Goal: Navigation & Orientation: Find specific page/section

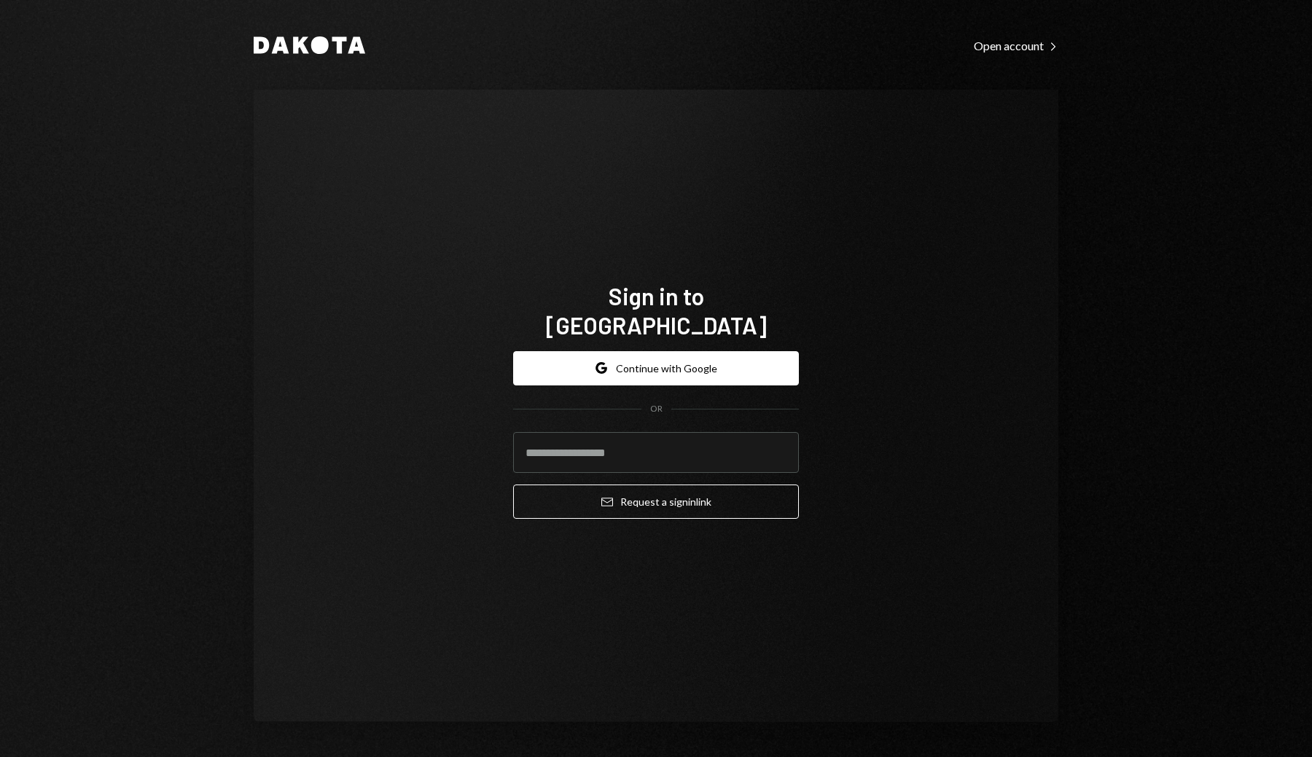
click at [726, 340] on div "Google Continue with Google OR Email Request a sign in link" at bounding box center [656, 436] width 286 height 192
click at [710, 351] on button "Google Continue with Google" at bounding box center [656, 368] width 286 height 34
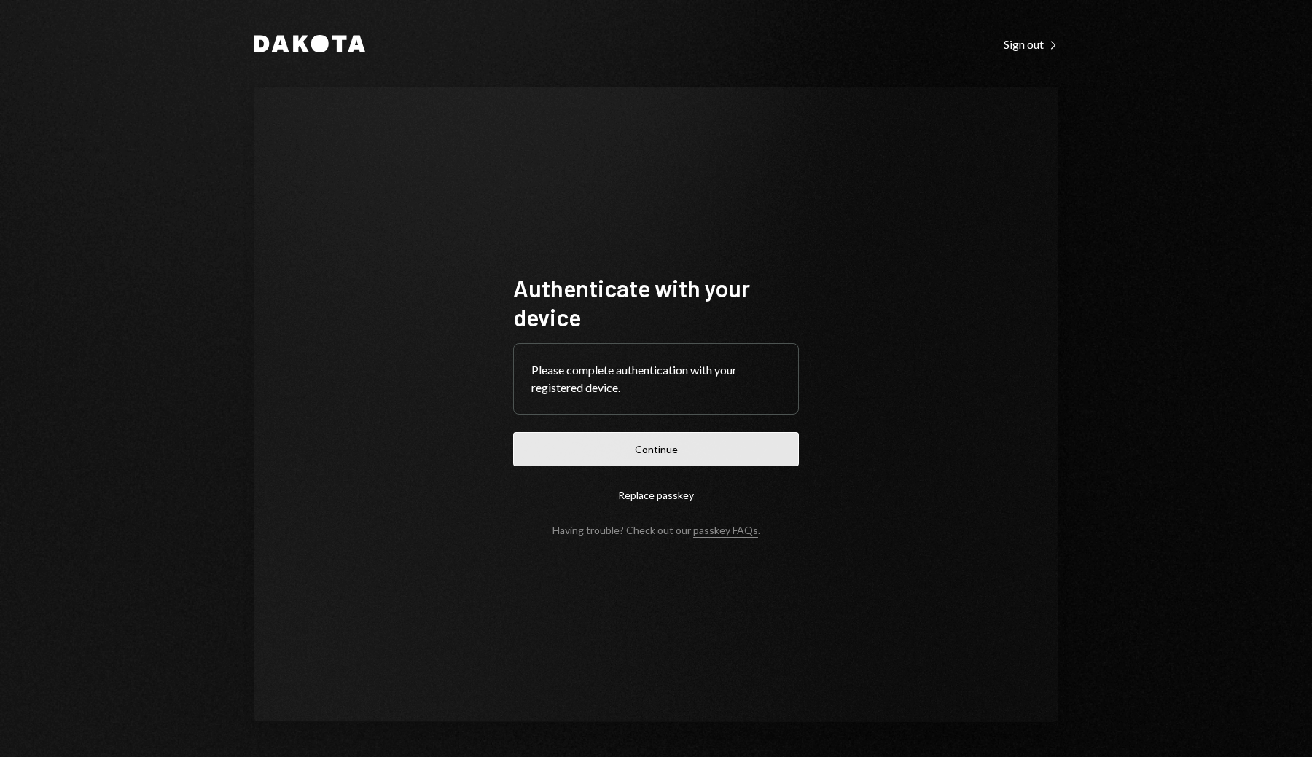
click at [579, 450] on button "Continue" at bounding box center [656, 449] width 286 height 34
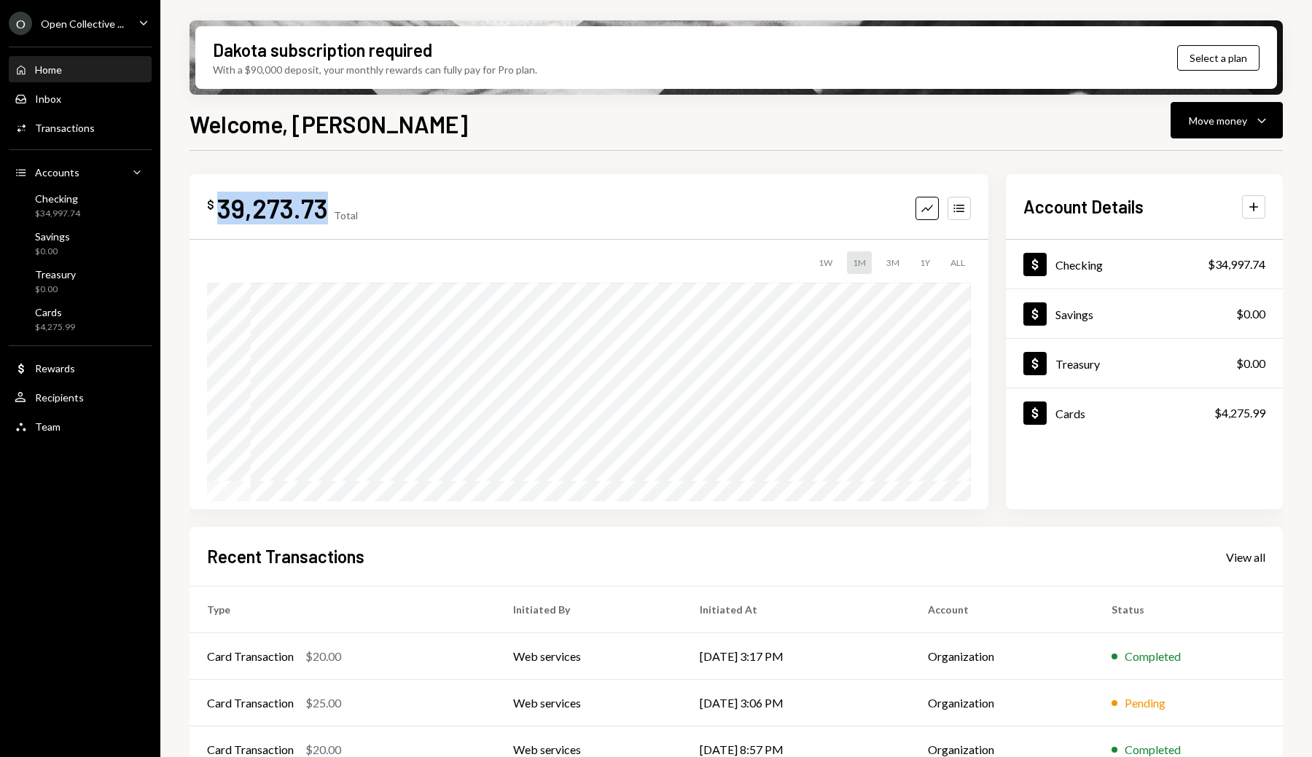
drag, startPoint x: 220, startPoint y: 211, endPoint x: 323, endPoint y: 217, distance: 102.9
click at [323, 217] on div "39,273.73" at bounding box center [272, 208] width 111 height 33
copy div "39,273.73"
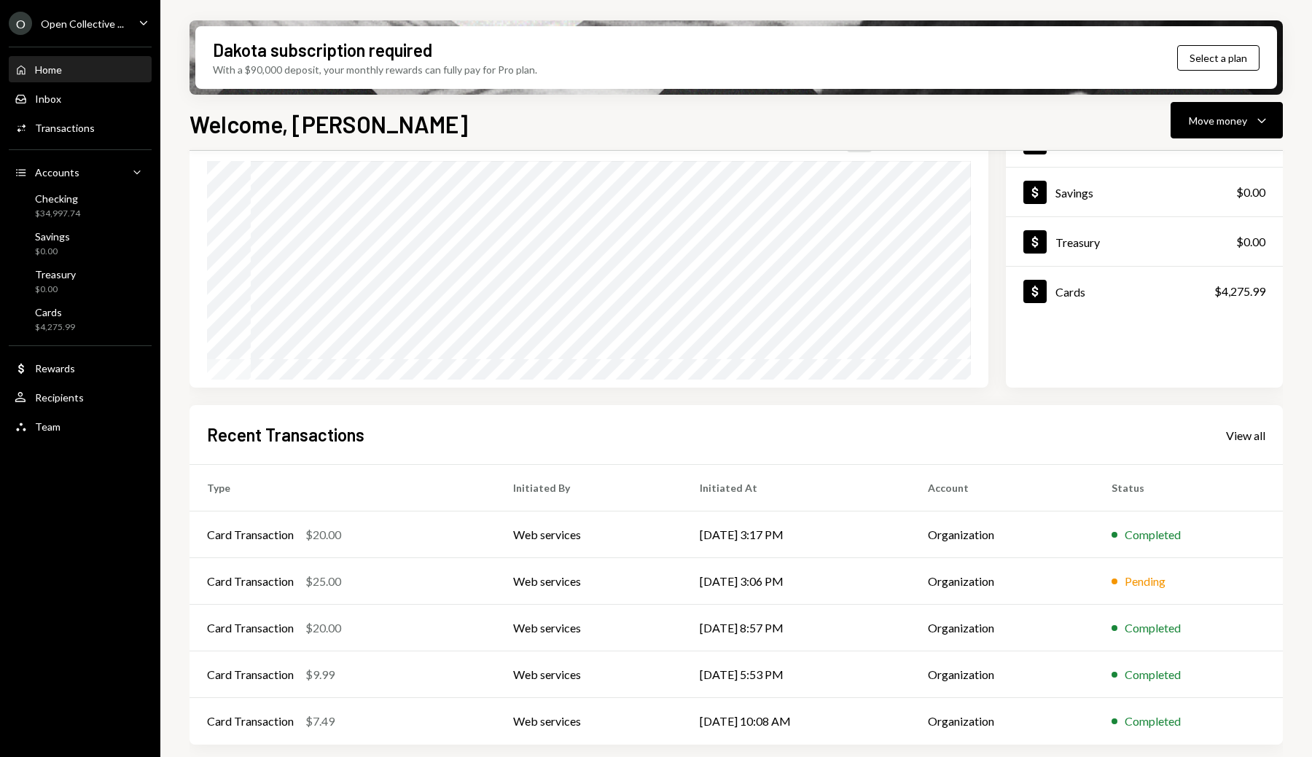
scroll to position [122, 0]
click at [1234, 439] on div "View all" at bounding box center [1245, 435] width 39 height 15
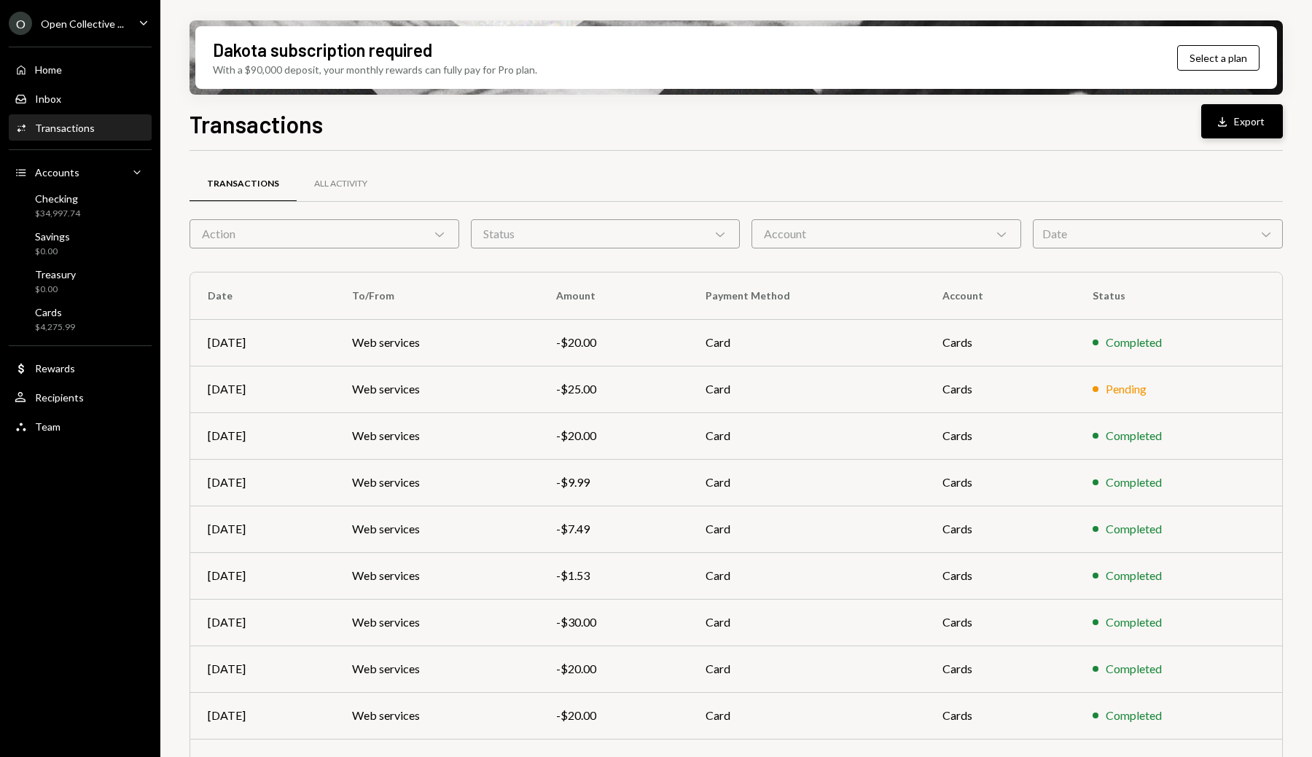
click at [1228, 122] on icon "Download" at bounding box center [1222, 121] width 15 height 15
click at [41, 73] on div "Home" at bounding box center [48, 69] width 27 height 12
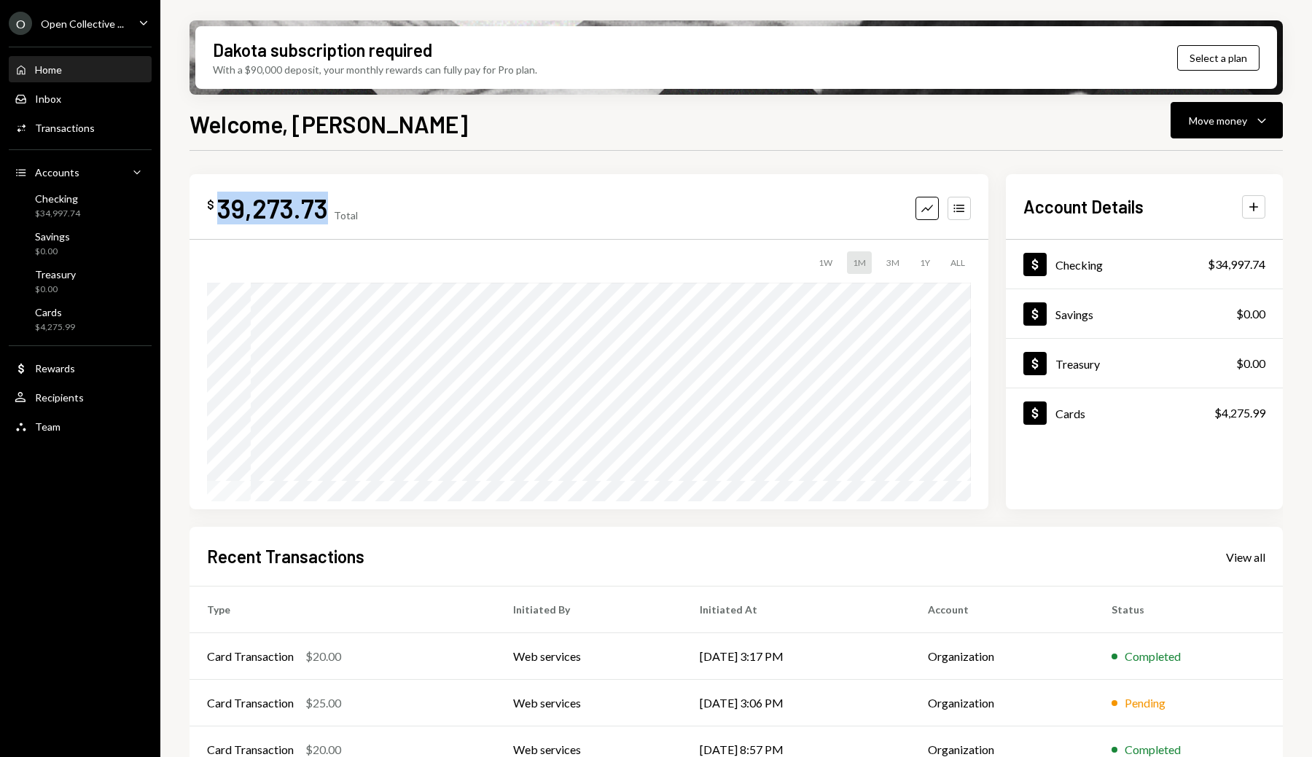
drag, startPoint x: 222, startPoint y: 207, endPoint x: 322, endPoint y: 206, distance: 99.8
click at [322, 206] on div "39,273.73" at bounding box center [272, 208] width 111 height 33
copy div "39,273.73"
click at [364, 165] on div "$ 39,273.73 Total Graph Accounts 1W 1M 3M 1Y ALL Account Details Plus Dollar Ch…" at bounding box center [735, 523] width 1093 height 745
click at [601, 130] on div "Welcome, Xavier Move money Caret Down" at bounding box center [735, 122] width 1093 height 32
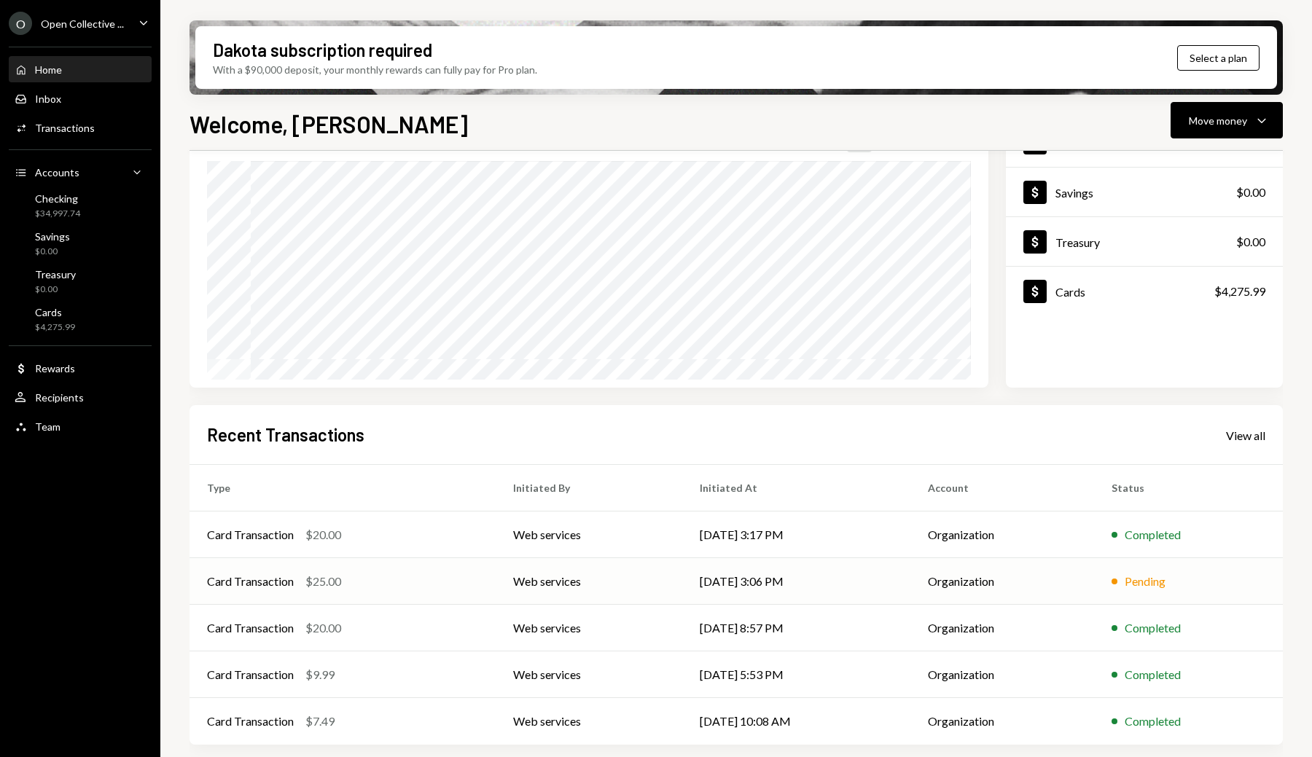
scroll to position [122, 0]
click at [61, 179] on div "Accounts Accounts" at bounding box center [47, 172] width 65 height 13
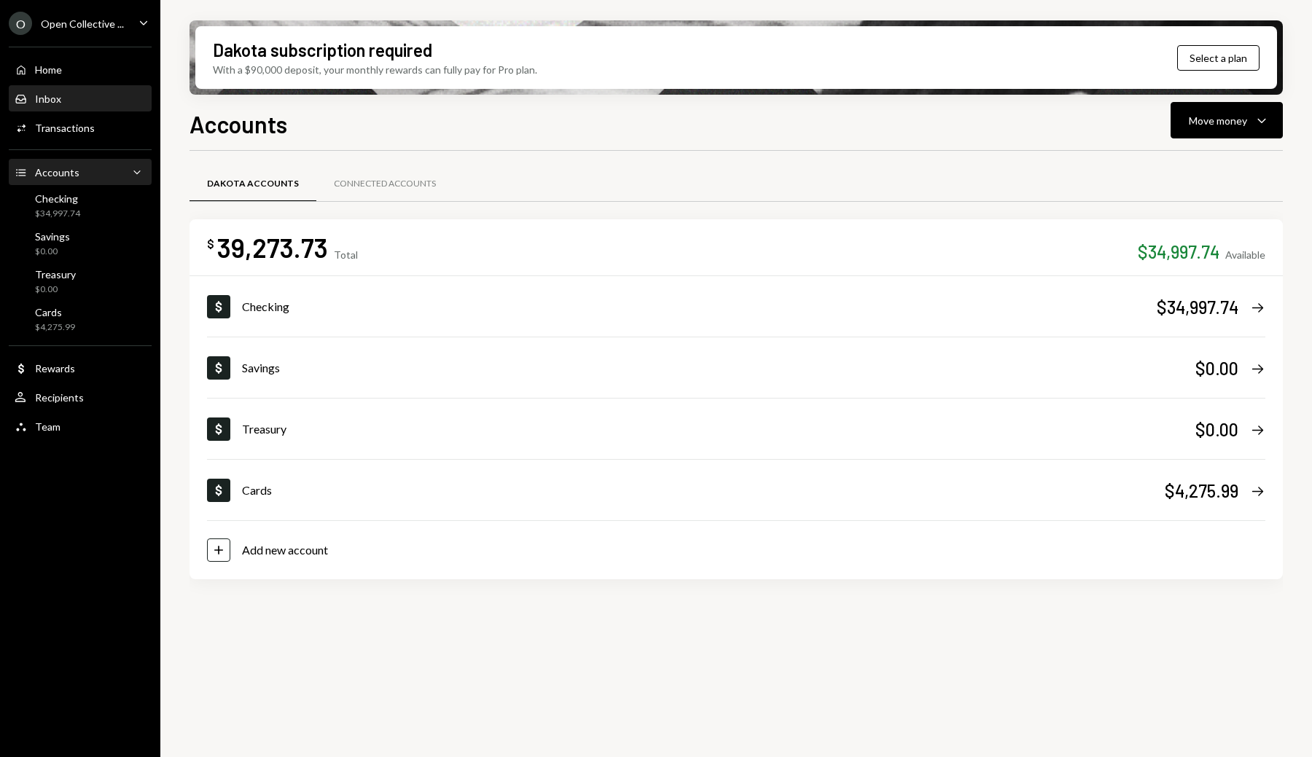
click at [74, 111] on div "Inbox Inbox" at bounding box center [80, 99] width 131 height 25
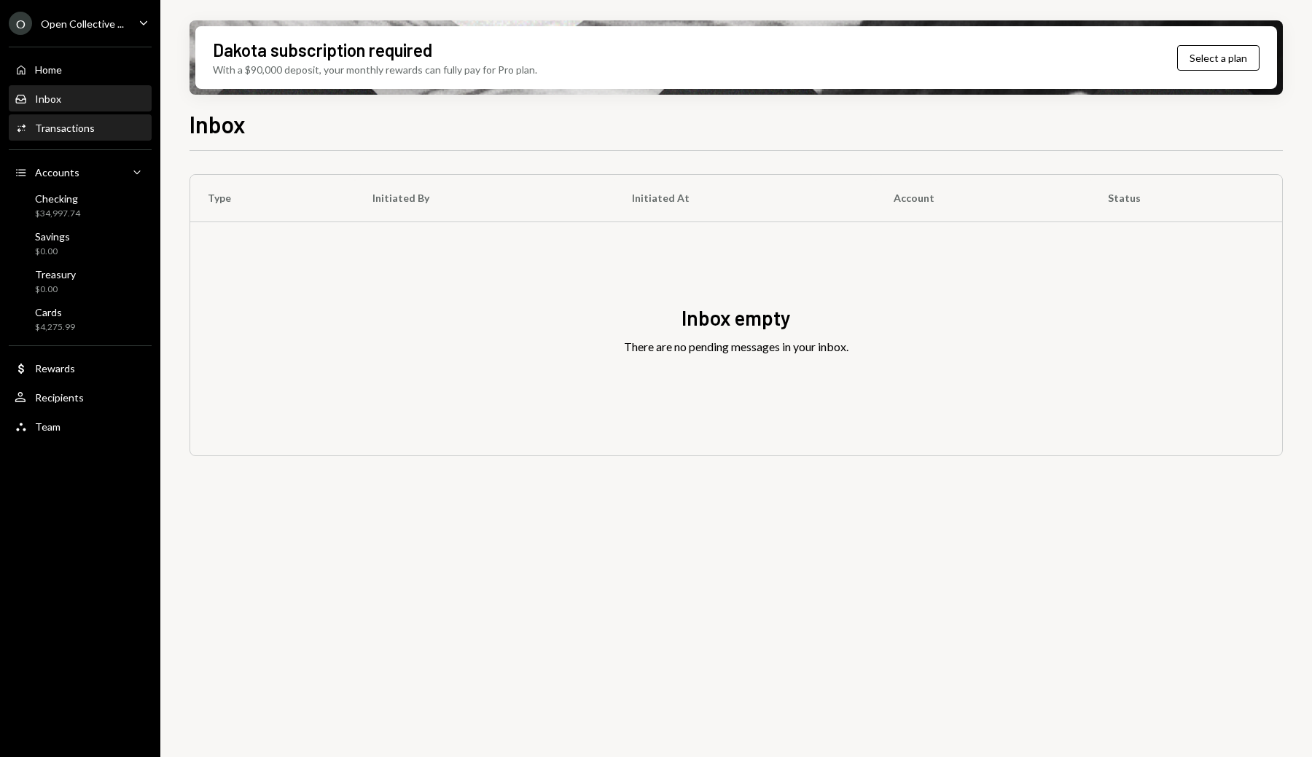
click at [71, 119] on div "Activities Transactions" at bounding box center [80, 128] width 131 height 25
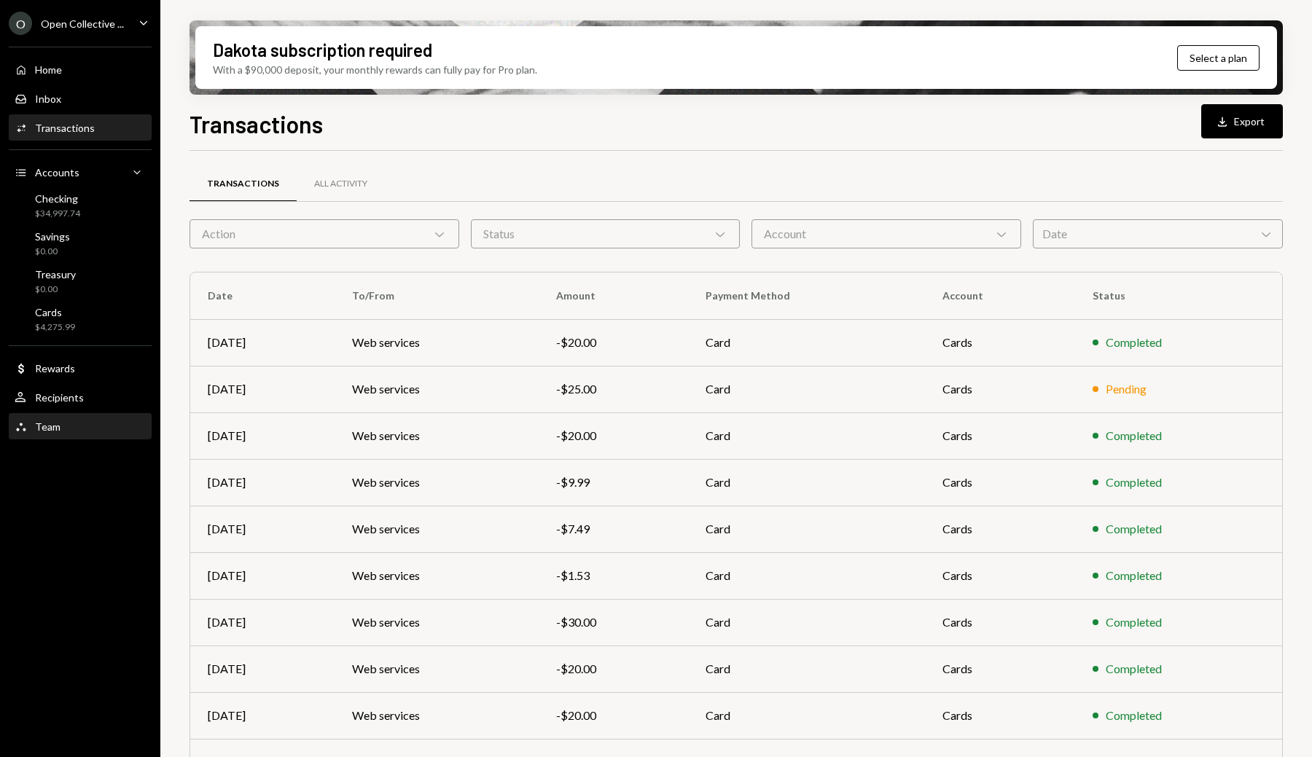
click at [59, 418] on div "Team Team" at bounding box center [80, 427] width 131 height 25
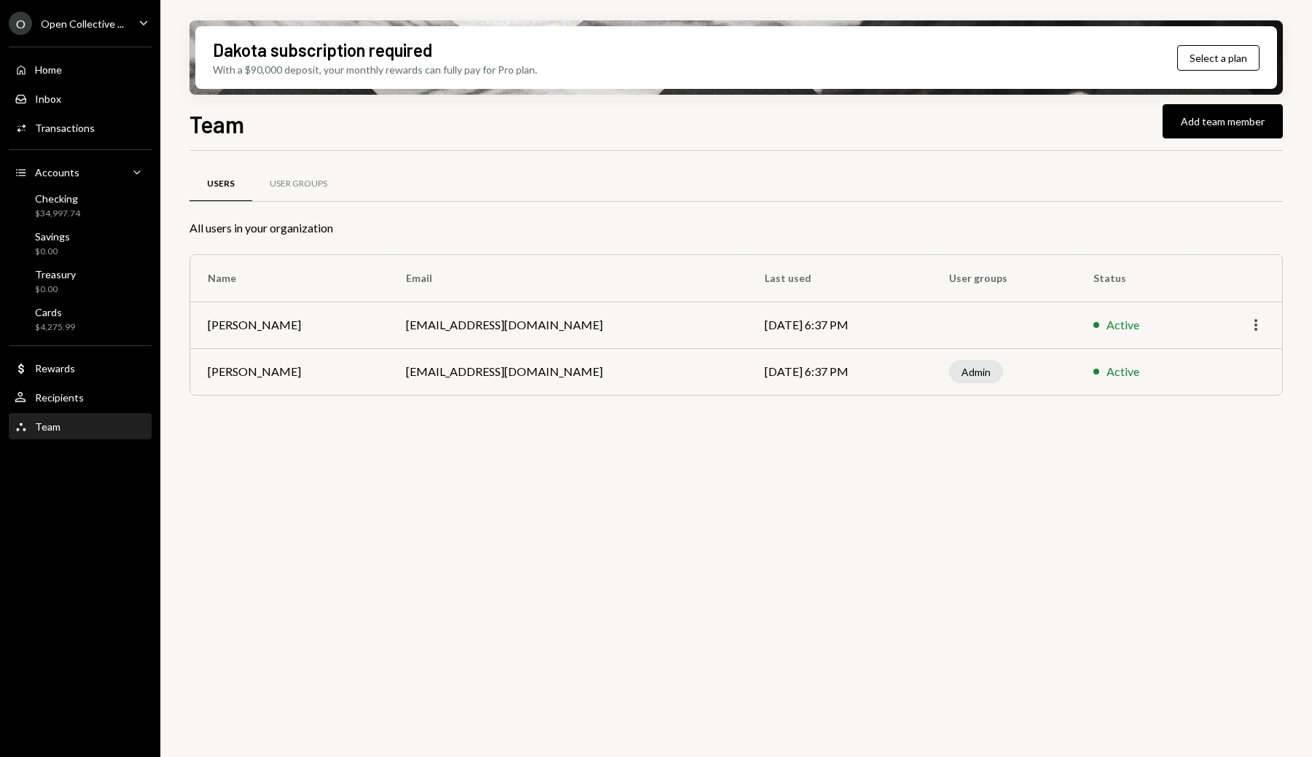
click at [1261, 324] on icon "More" at bounding box center [1255, 324] width 17 height 17
click at [279, 168] on div "User Groups" at bounding box center [298, 184] width 93 height 35
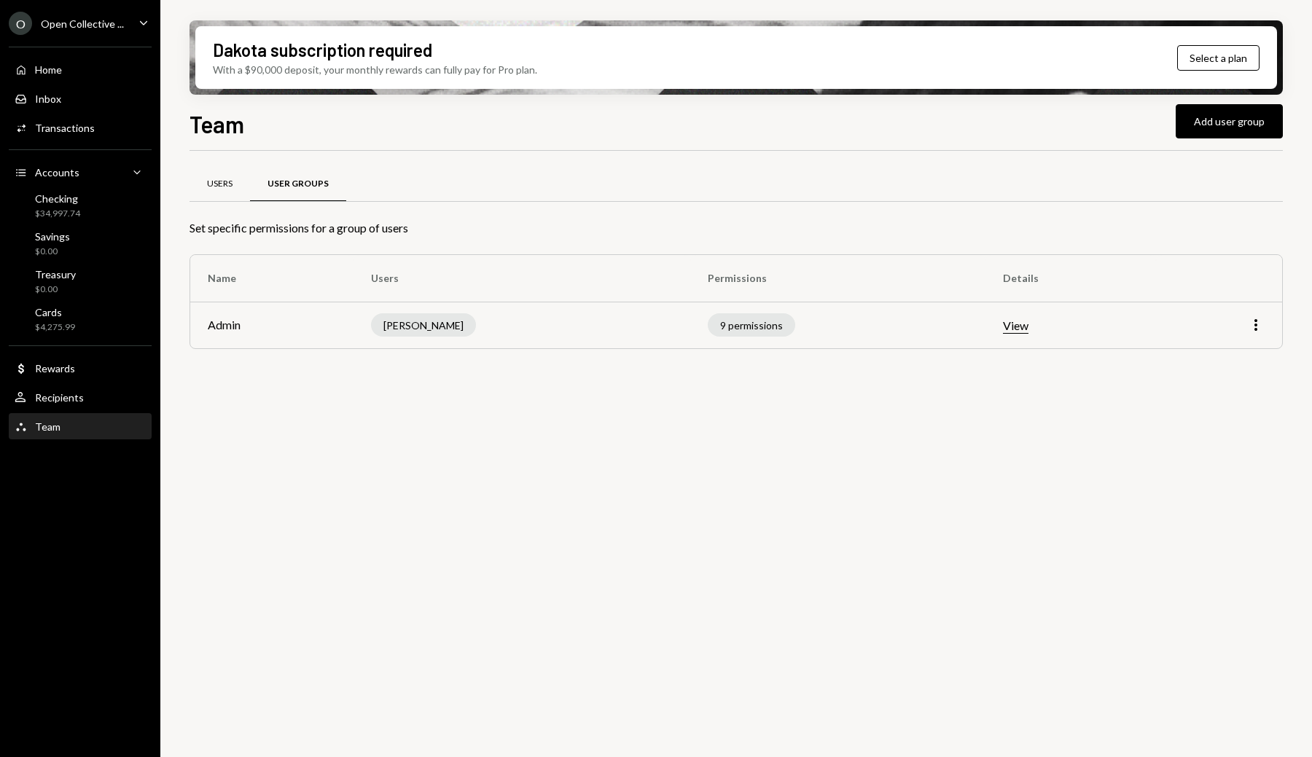
click at [233, 171] on div "Users" at bounding box center [219, 184] width 60 height 35
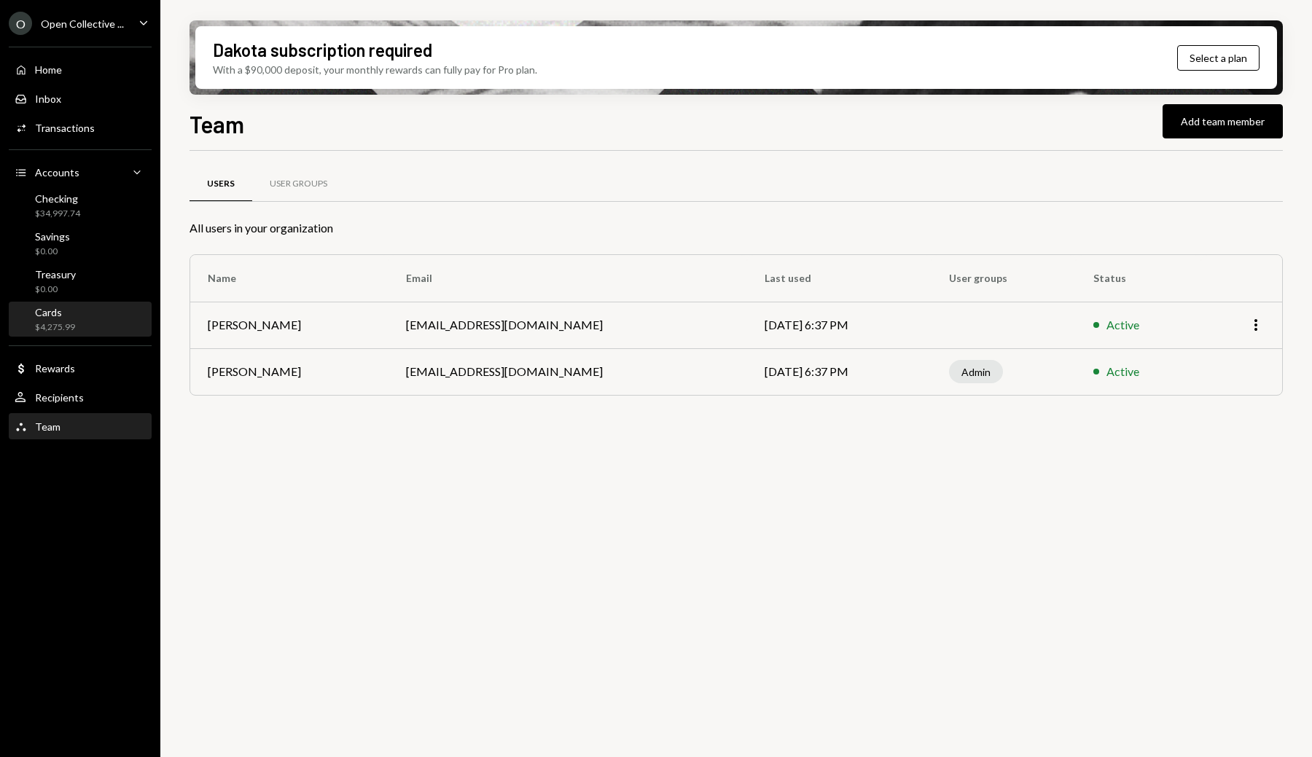
click at [61, 329] on div "$4,275.99" at bounding box center [55, 327] width 40 height 12
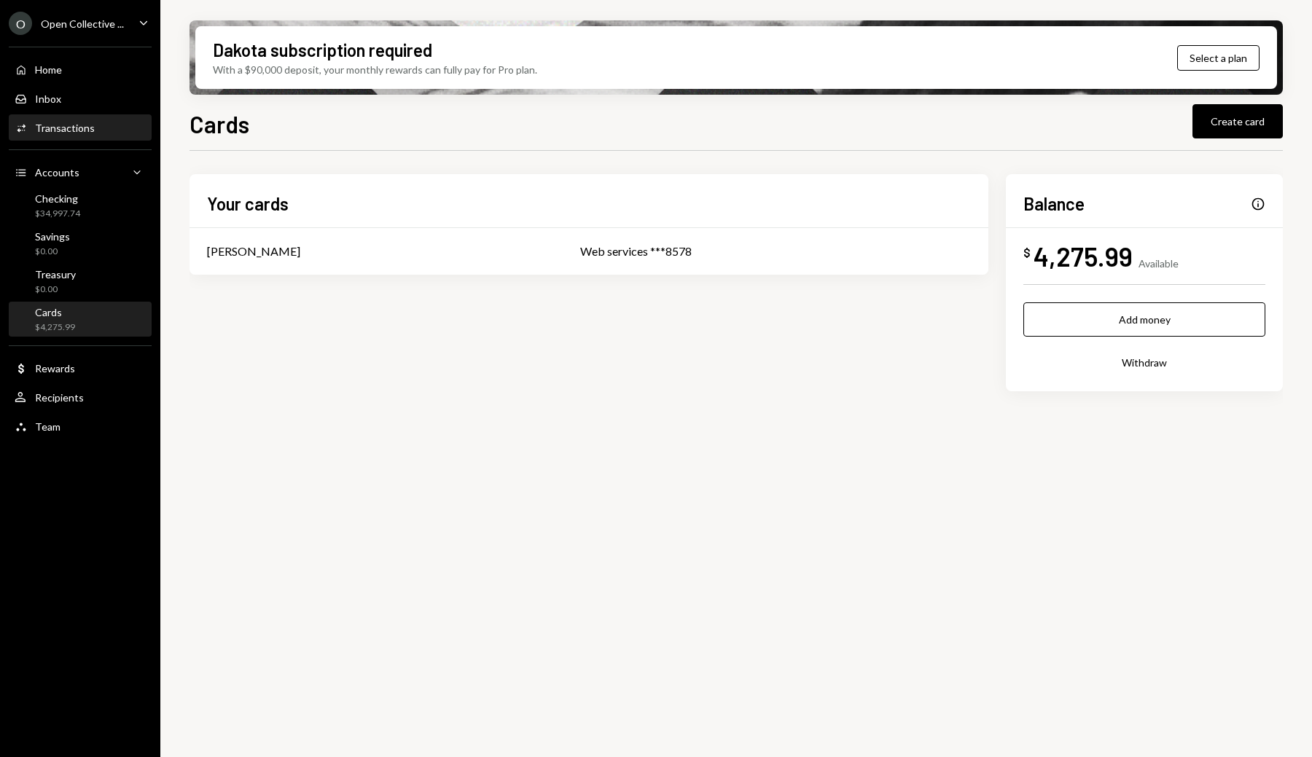
click at [67, 123] on div "Transactions" at bounding box center [65, 128] width 60 height 12
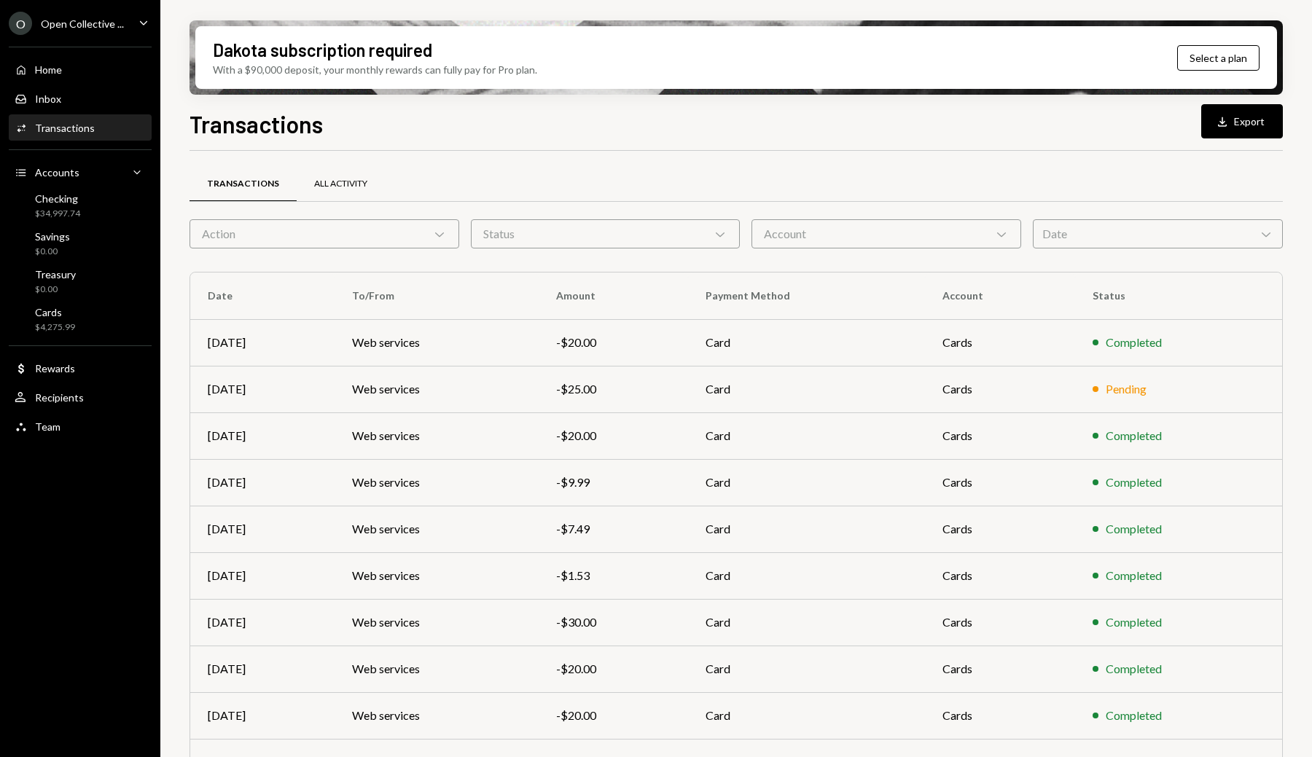
click at [358, 188] on div "All Activity" at bounding box center [340, 184] width 53 height 12
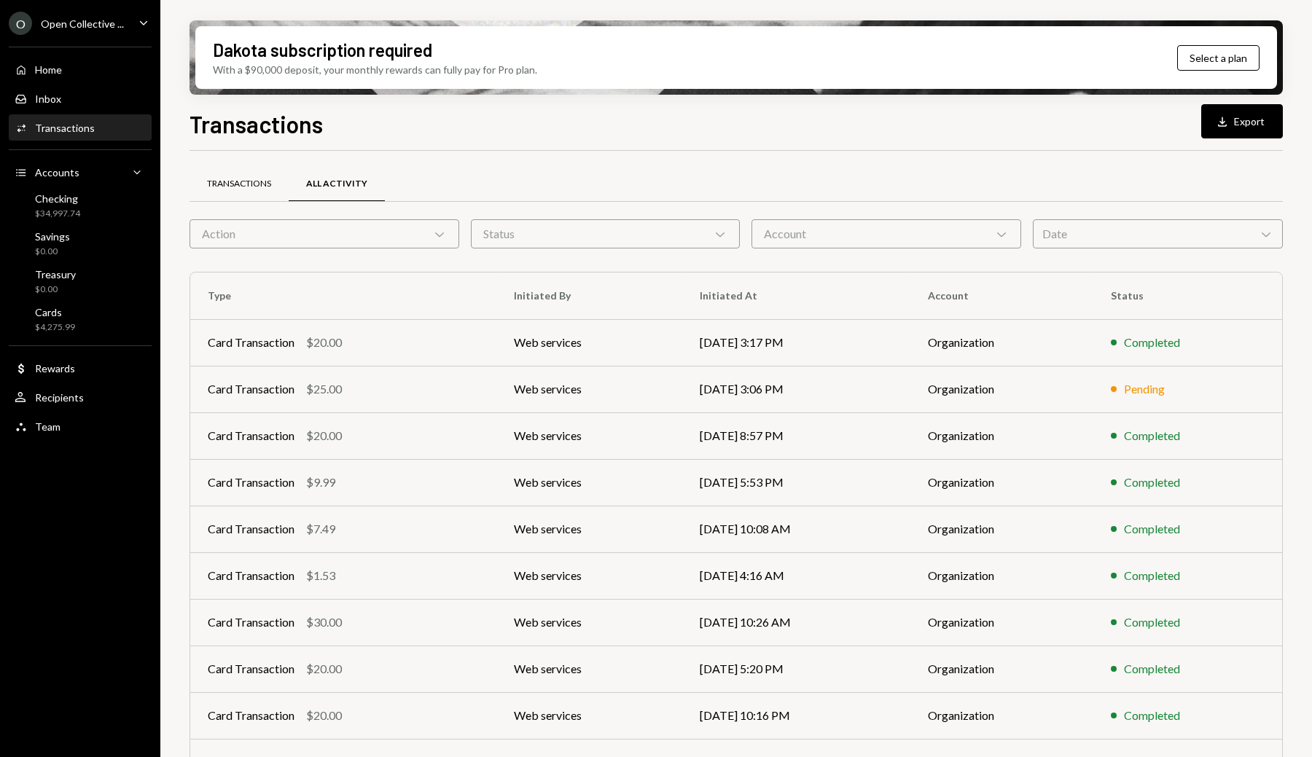
click at [254, 184] on div "Transactions" at bounding box center [239, 184] width 64 height 12
